Goal: Find specific page/section: Find specific page/section

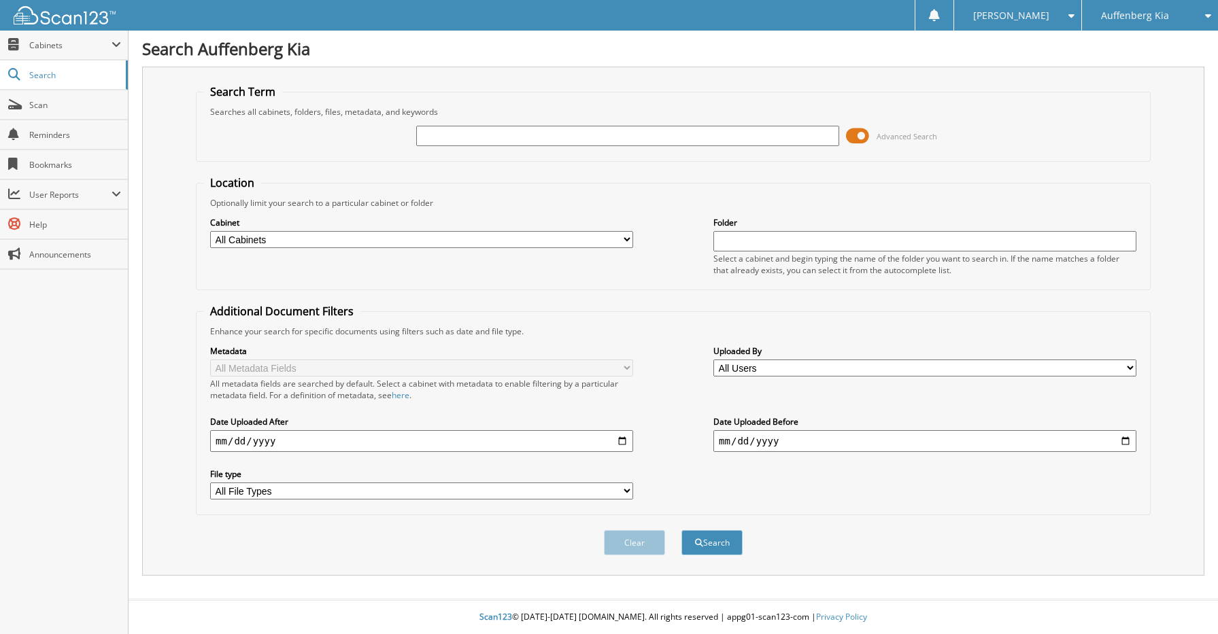
click at [515, 128] on input "text" at bounding box center [627, 136] width 423 height 20
type input "[PERSON_NAME]"
click at [681, 530] on button "Search" at bounding box center [711, 542] width 61 height 25
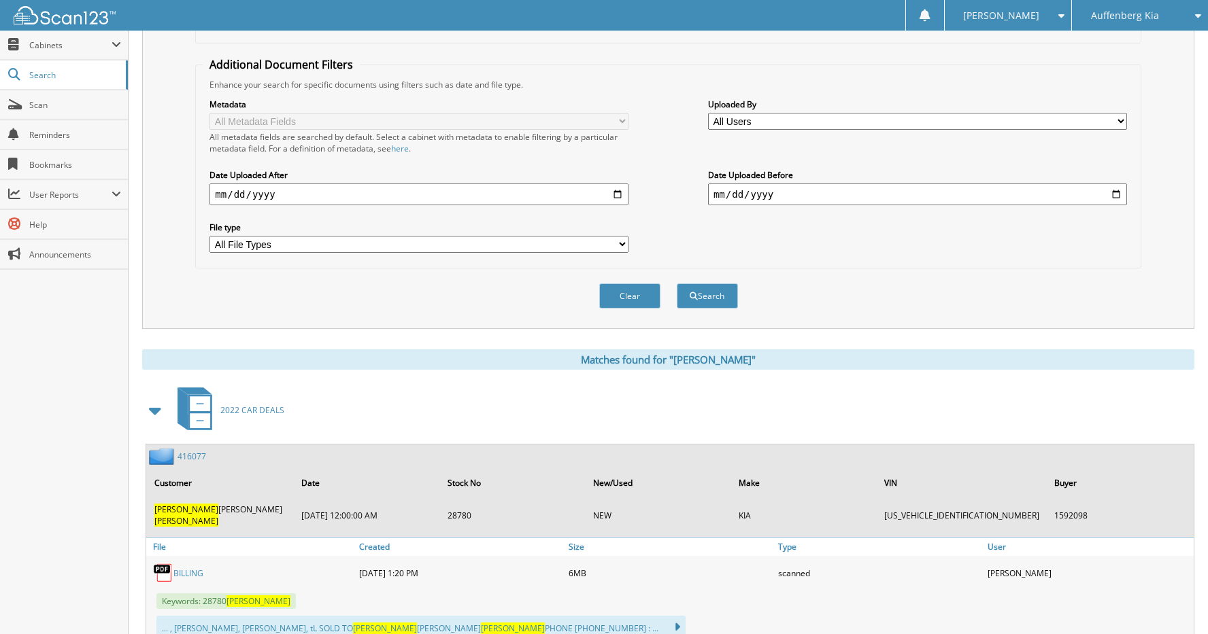
scroll to position [272, 0]
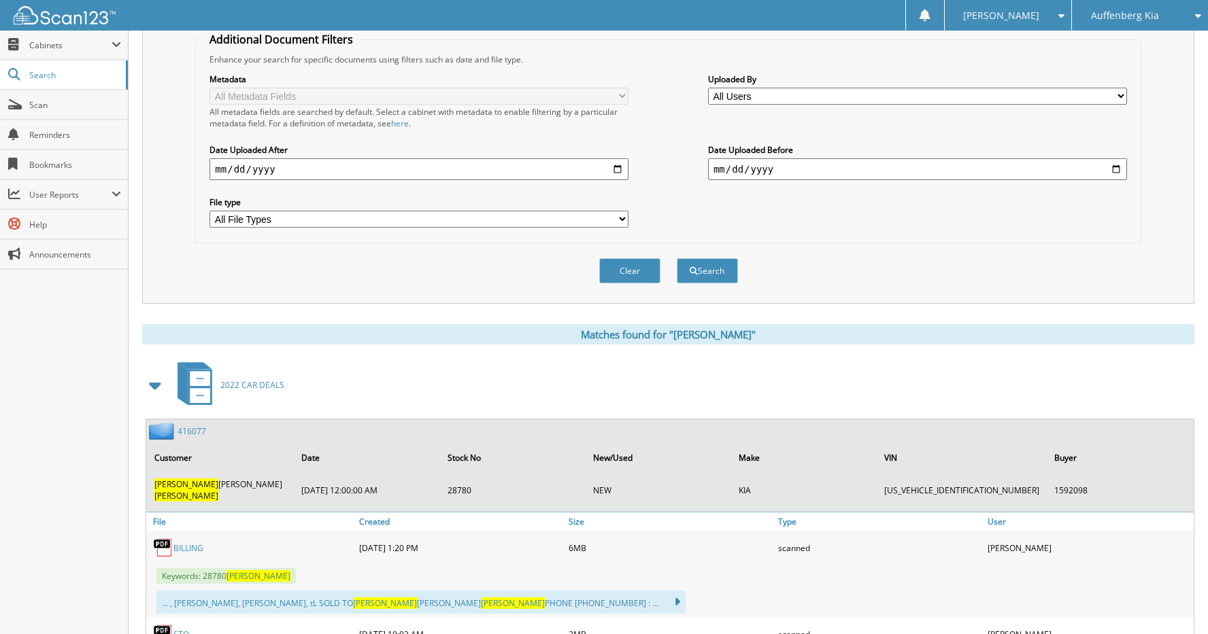
click at [184, 425] on div "416077" at bounding box center [176, 431] width 60 height 17
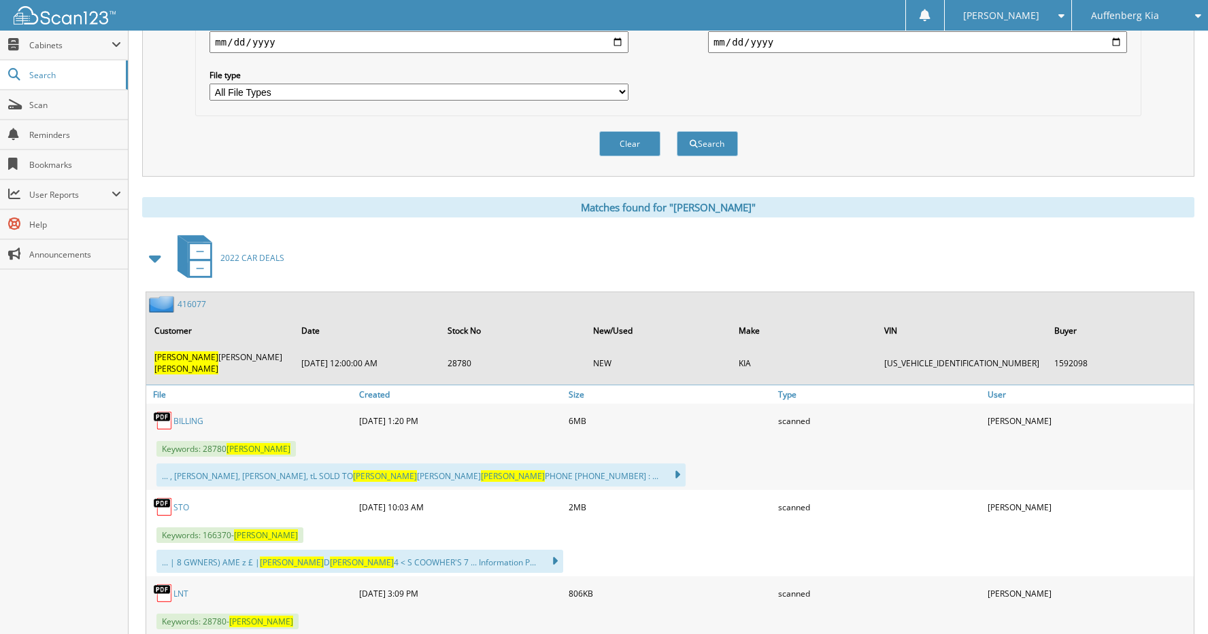
scroll to position [408, 0]
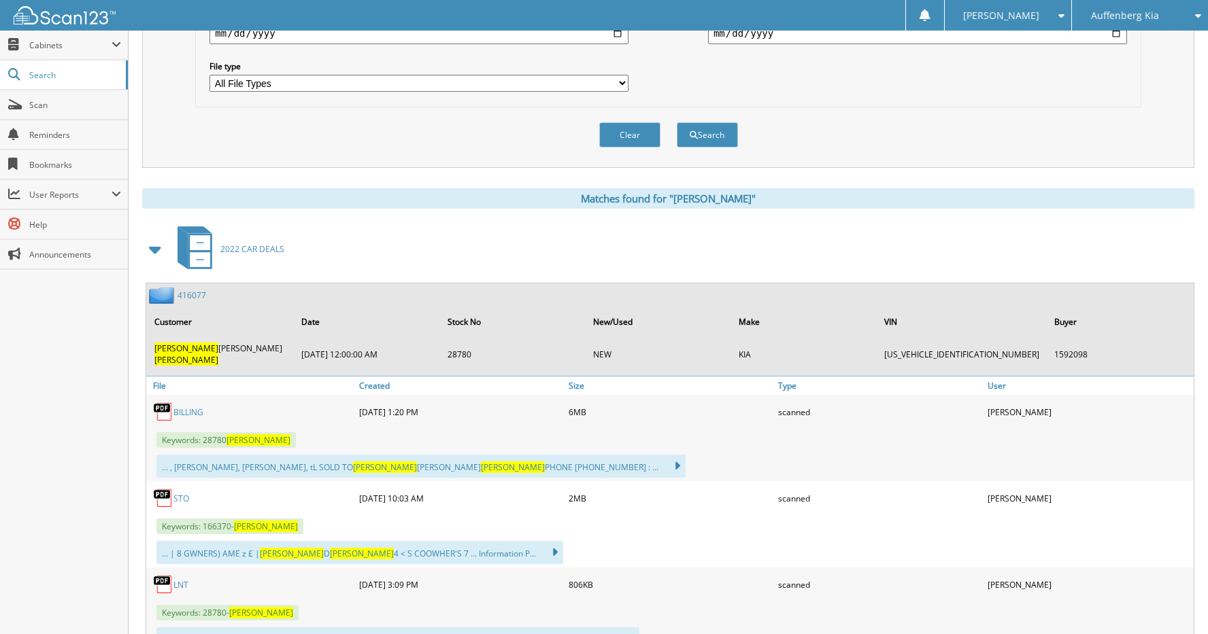
click at [192, 297] on link "416077" at bounding box center [191, 296] width 29 height 12
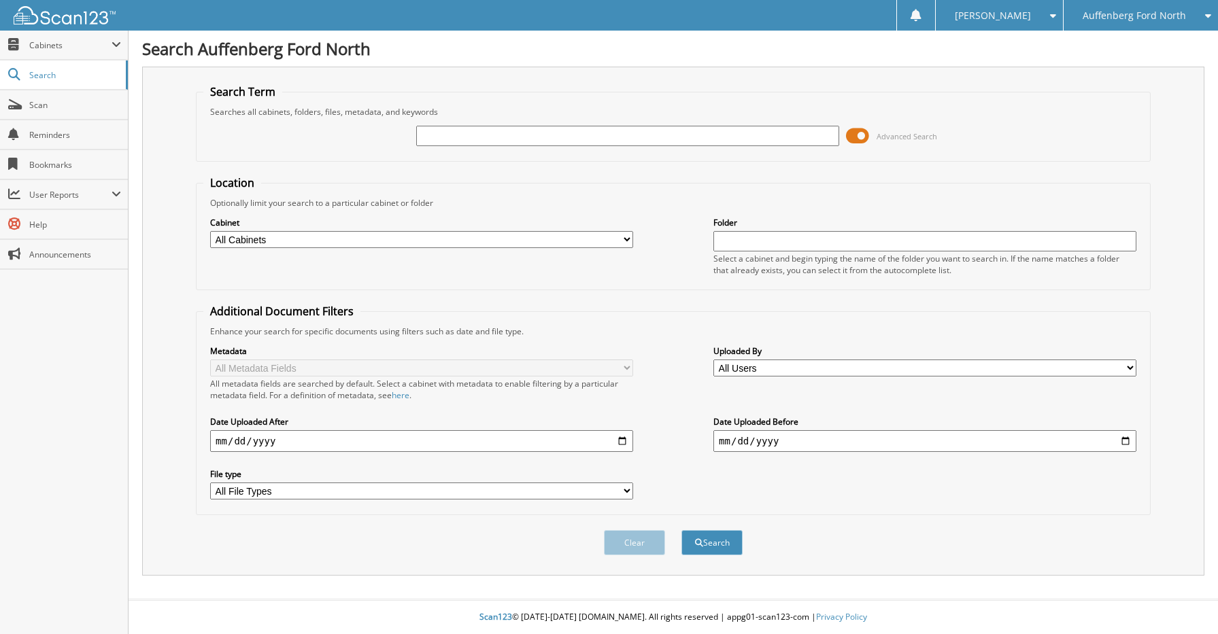
click at [510, 143] on input "text" at bounding box center [627, 136] width 423 height 20
type input "ALYSON KRAJEWSKI"
click at [681, 530] on button "Search" at bounding box center [711, 542] width 61 height 25
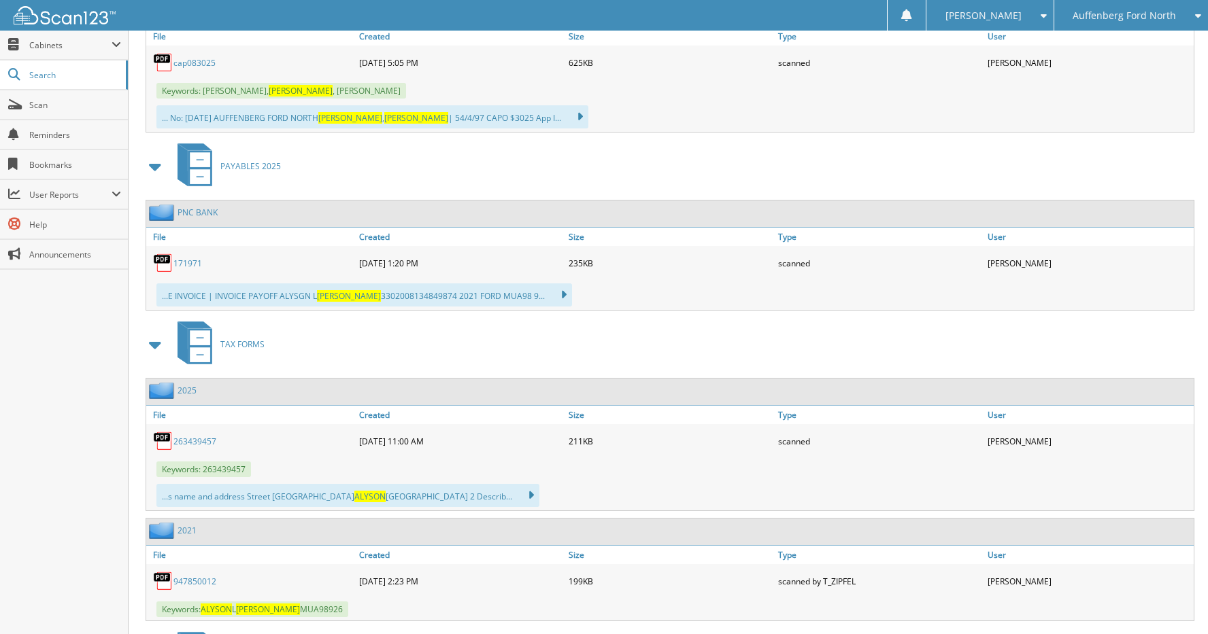
scroll to position [1243, 0]
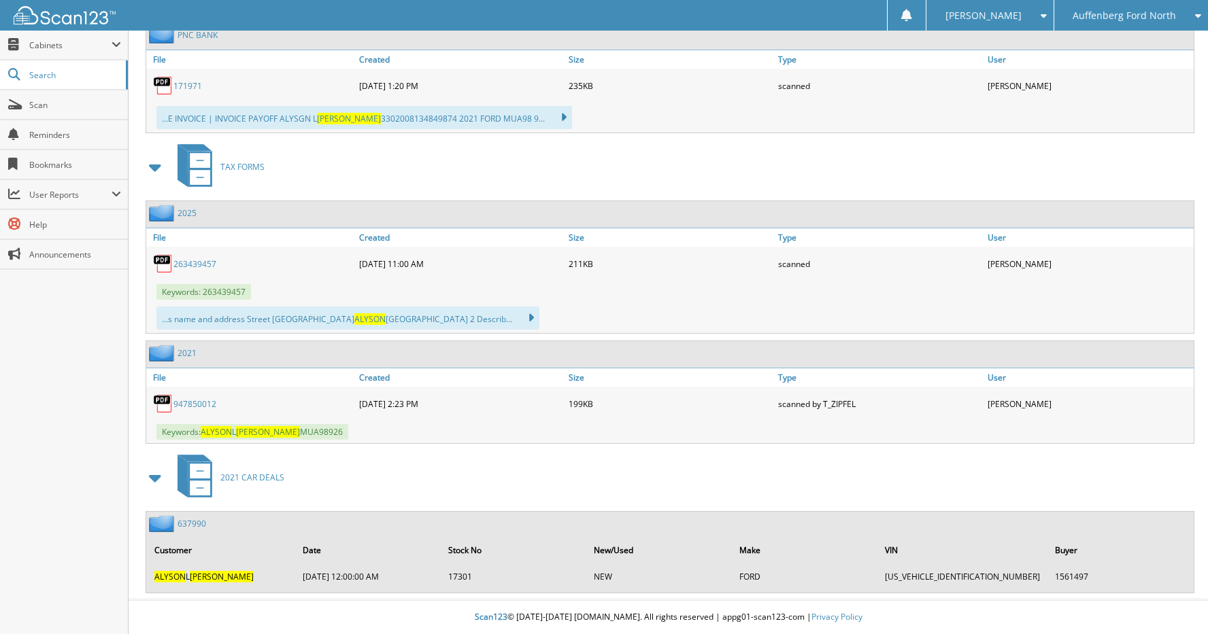
click at [188, 518] on link "637990" at bounding box center [191, 524] width 29 height 12
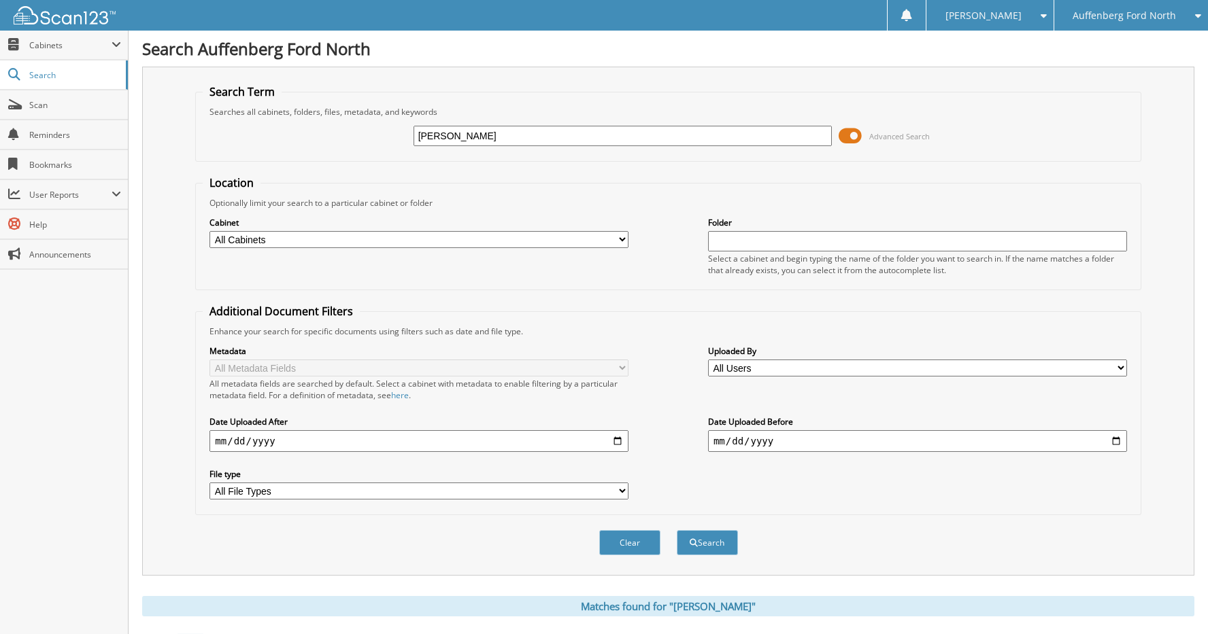
click at [1190, 15] on icon at bounding box center [1194, 16] width 13 height 10
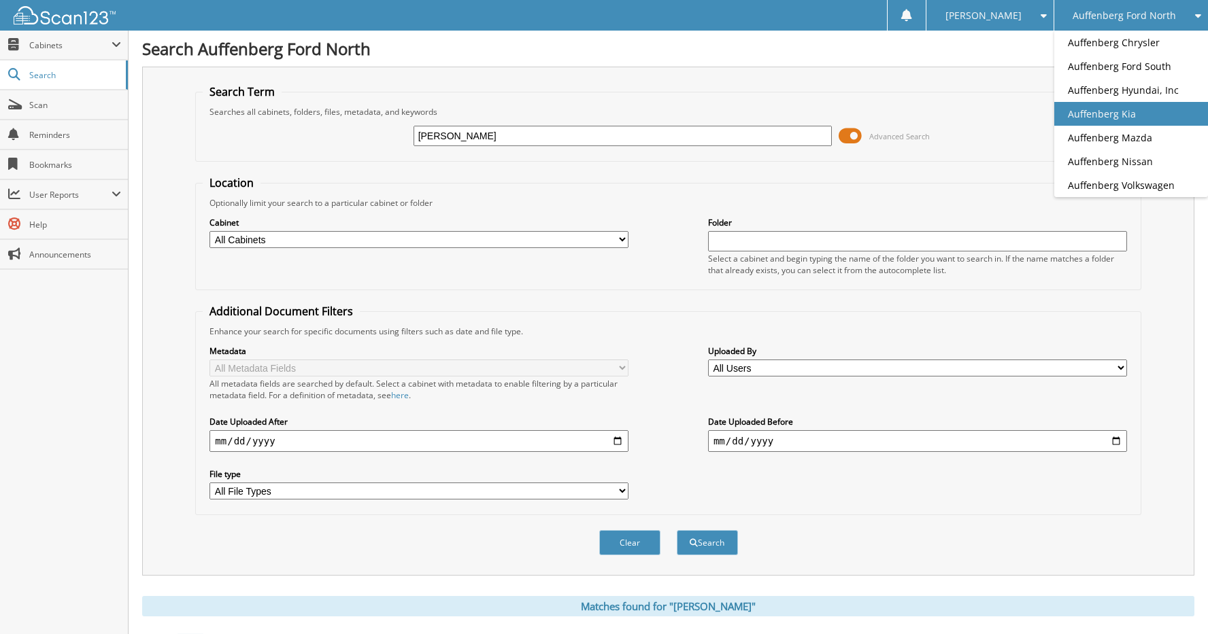
click at [1145, 116] on link "Auffenberg Kia" at bounding box center [1131, 114] width 154 height 24
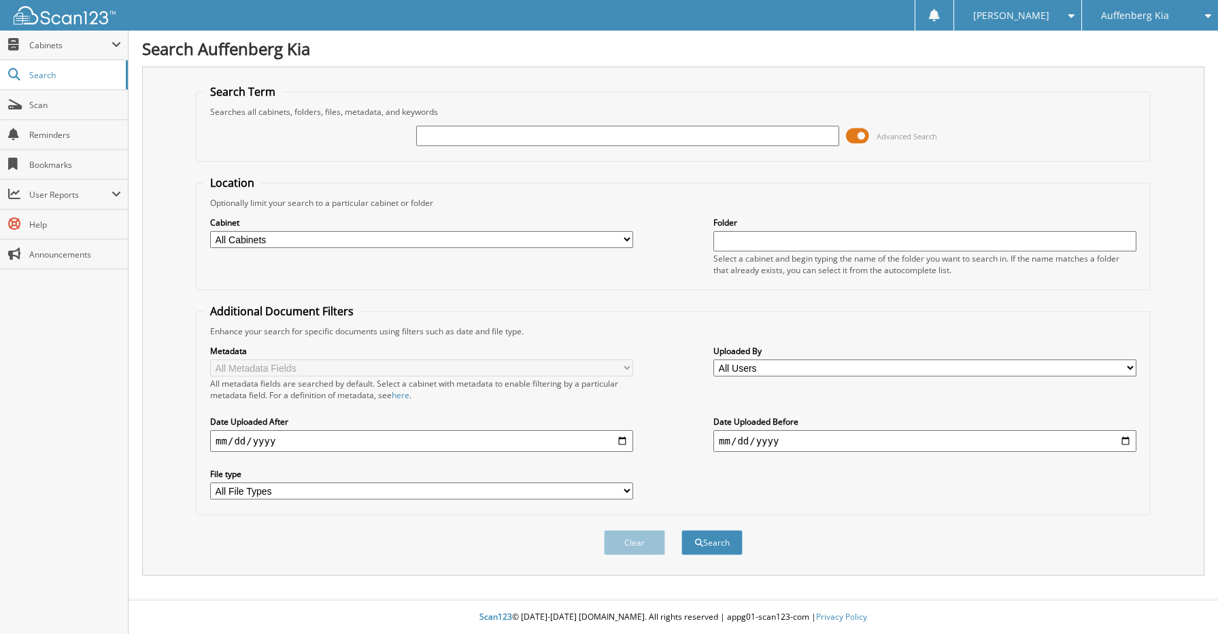
click at [478, 130] on input "text" at bounding box center [627, 136] width 423 height 20
type input "[PERSON_NAME]"
click at [681, 530] on button "Search" at bounding box center [711, 542] width 61 height 25
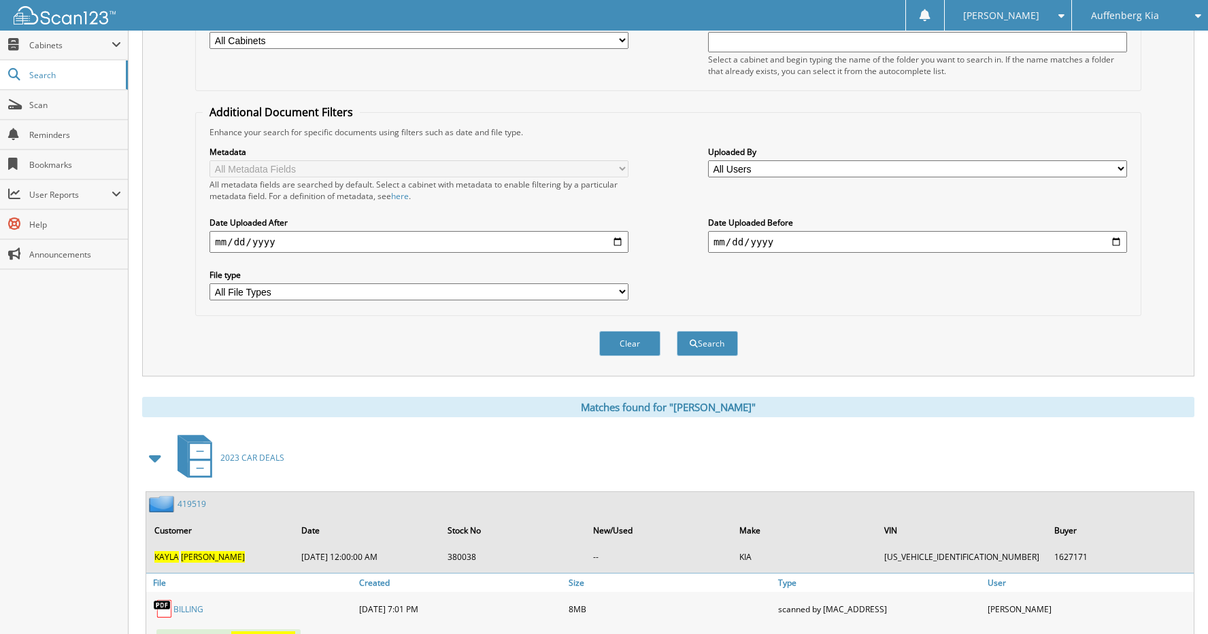
scroll to position [340, 0]
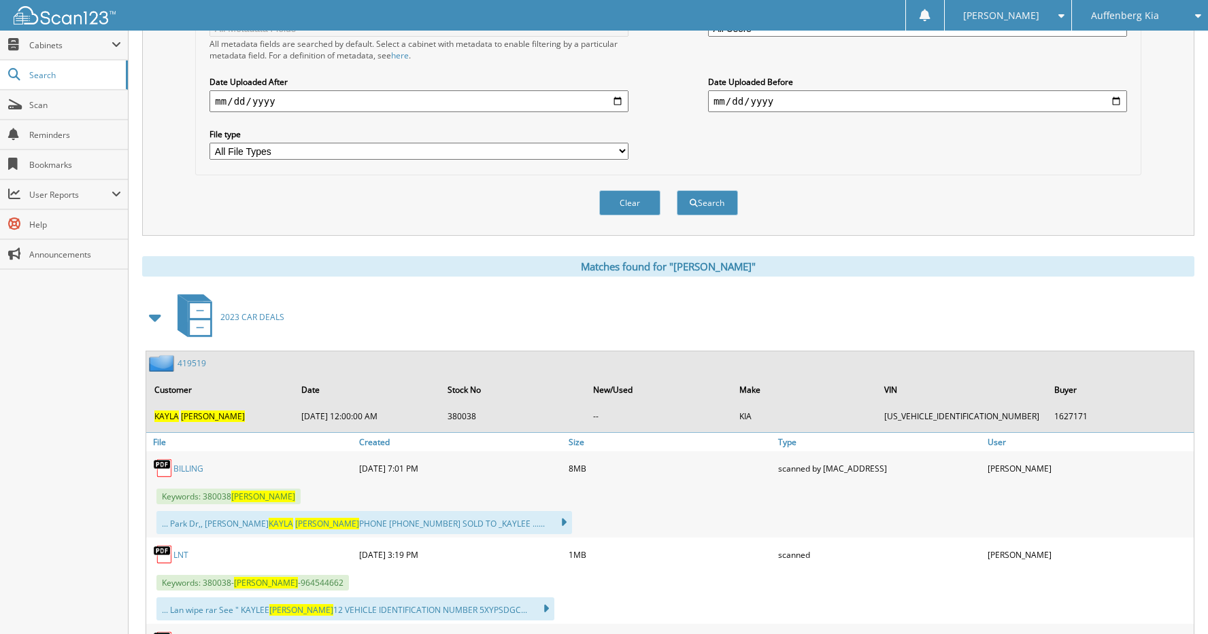
click at [187, 367] on link "419519" at bounding box center [191, 364] width 29 height 12
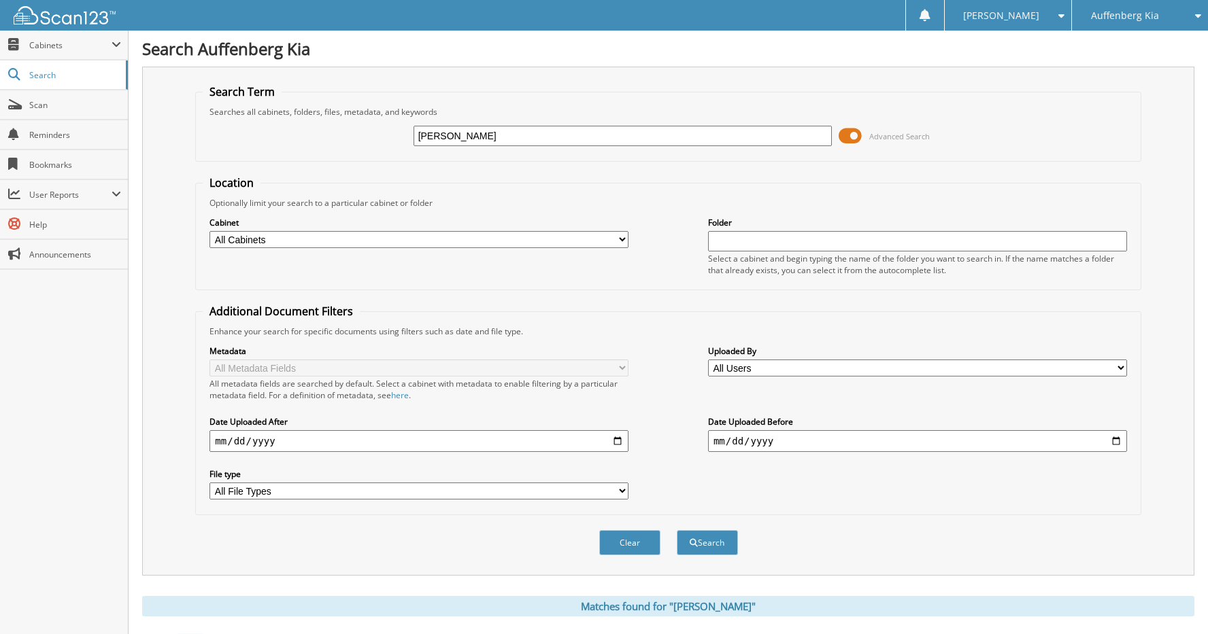
drag, startPoint x: 566, startPoint y: 131, endPoint x: 412, endPoint y: 139, distance: 154.6
click at [412, 139] on div "[PERSON_NAME] Advanced Search" at bounding box center [668, 136] width 930 height 37
type input "[US_VEHICLE_IDENTIFICATION_NUMBER]"
click at [677, 530] on button "Search" at bounding box center [707, 542] width 61 height 25
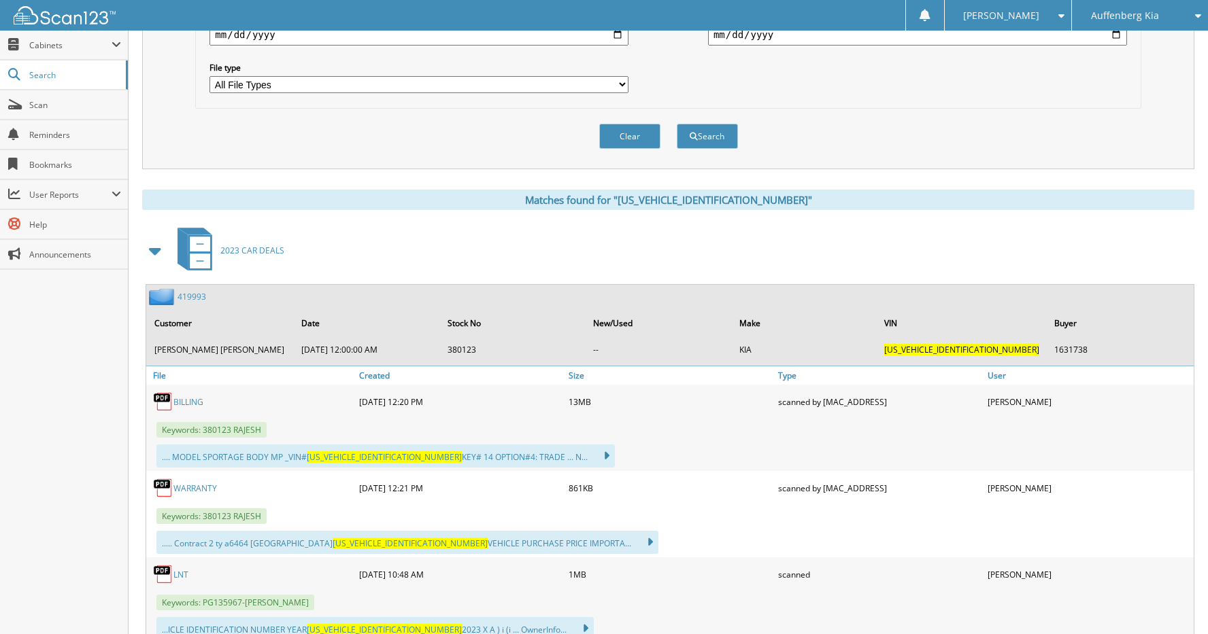
scroll to position [408, 0]
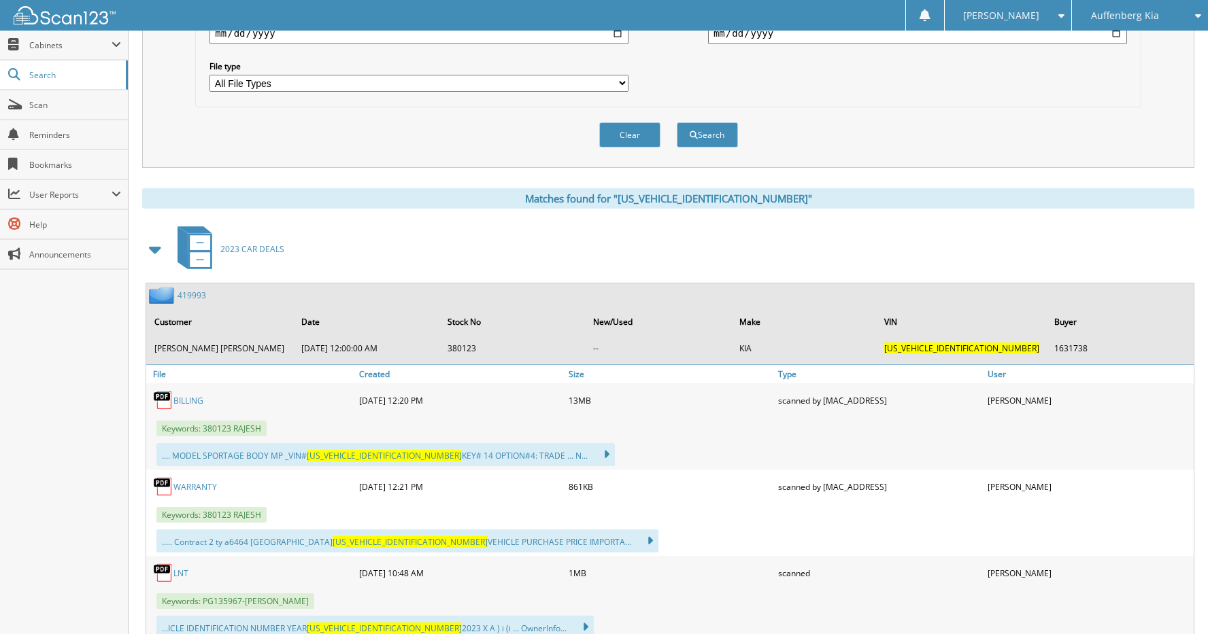
click at [194, 296] on link "419993" at bounding box center [191, 296] width 29 height 12
